Goal: Navigation & Orientation: Understand site structure

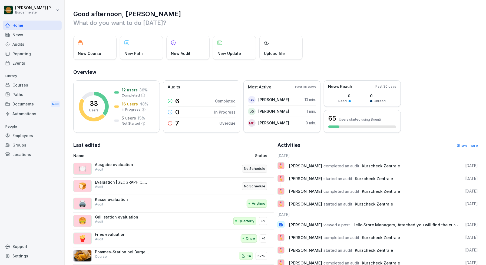
click at [25, 139] on div "Employees" at bounding box center [32, 135] width 59 height 9
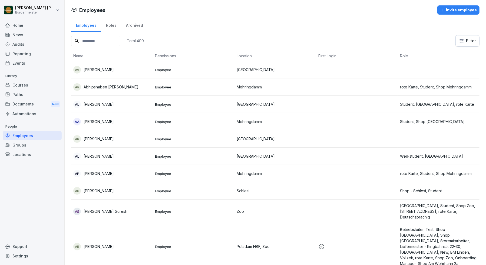
click at [22, 112] on div "Automations" at bounding box center [32, 113] width 59 height 9
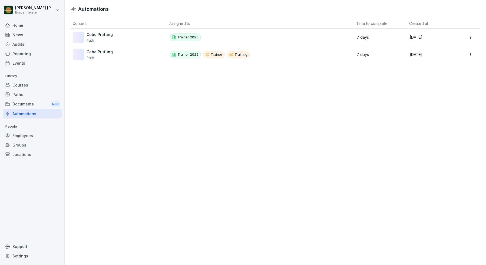
click at [24, 101] on div "Documents New" at bounding box center [32, 104] width 59 height 10
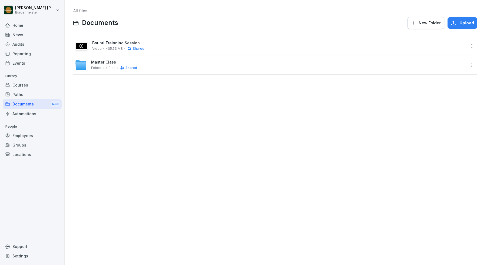
click at [20, 94] on div "Paths" at bounding box center [32, 94] width 59 height 9
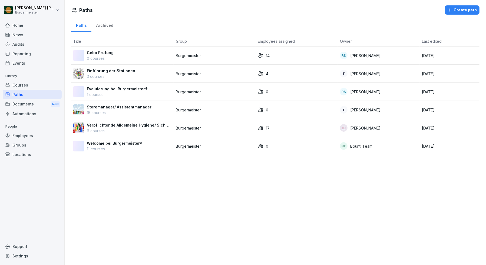
click at [22, 84] on div "Courses" at bounding box center [32, 84] width 59 height 9
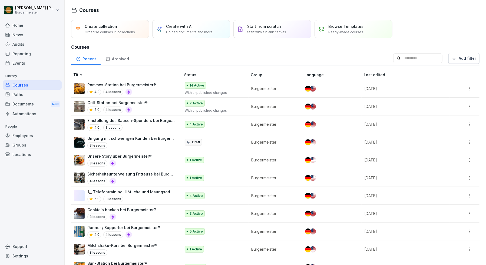
click at [27, 156] on div "Locations" at bounding box center [32, 154] width 59 height 9
